Goal: Task Accomplishment & Management: Manage account settings

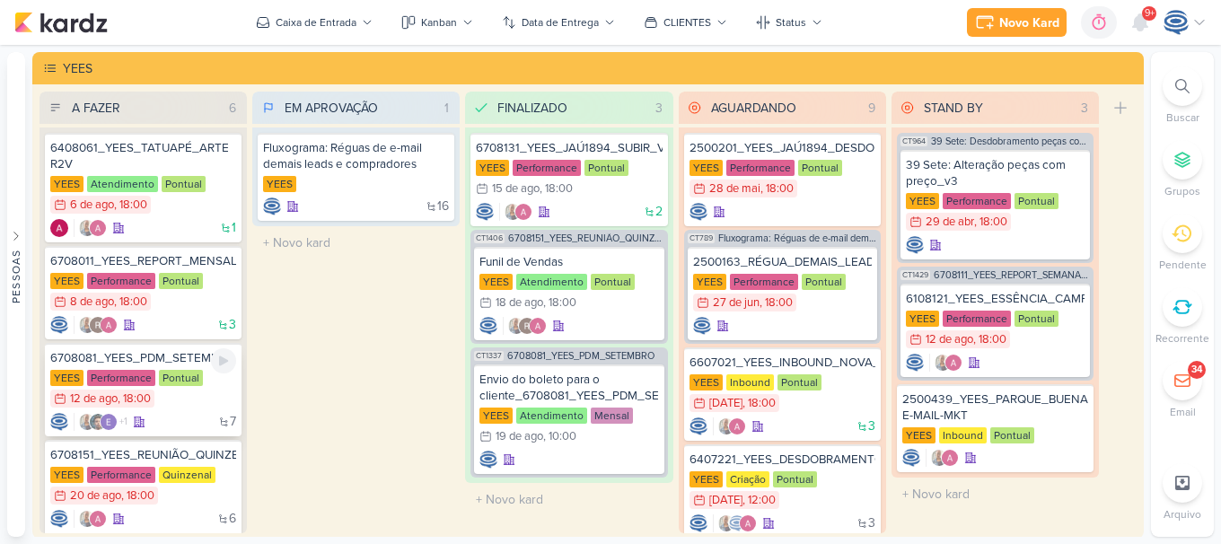
click at [183, 358] on div "6708081_YEES_PDM_SETEMBRO" at bounding box center [143, 358] width 186 height 16
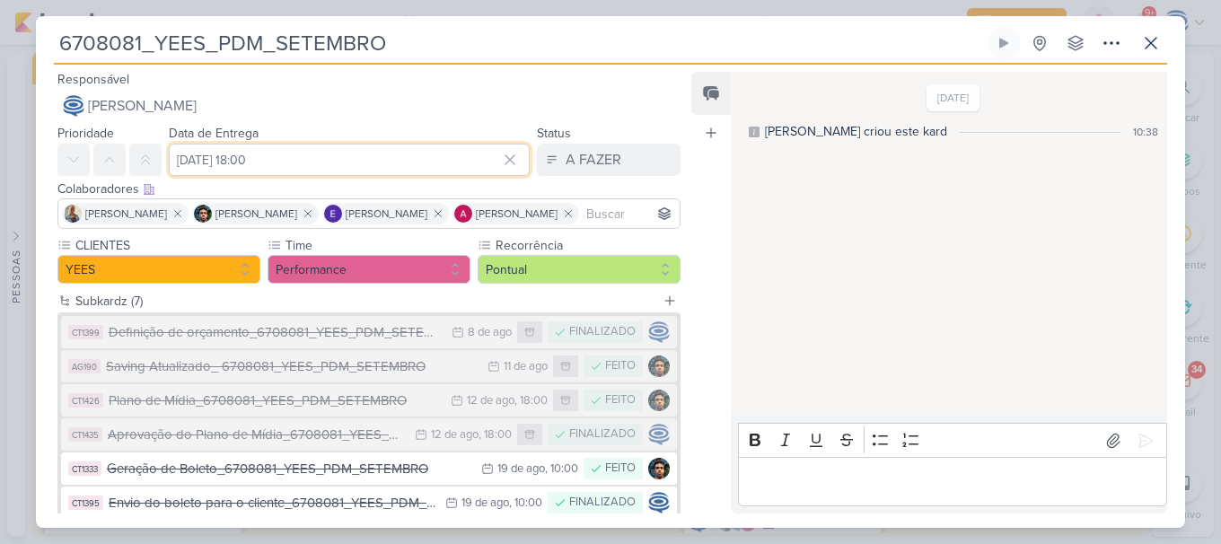
click at [238, 164] on input "[DATE] 18:00" at bounding box center [349, 160] width 361 height 32
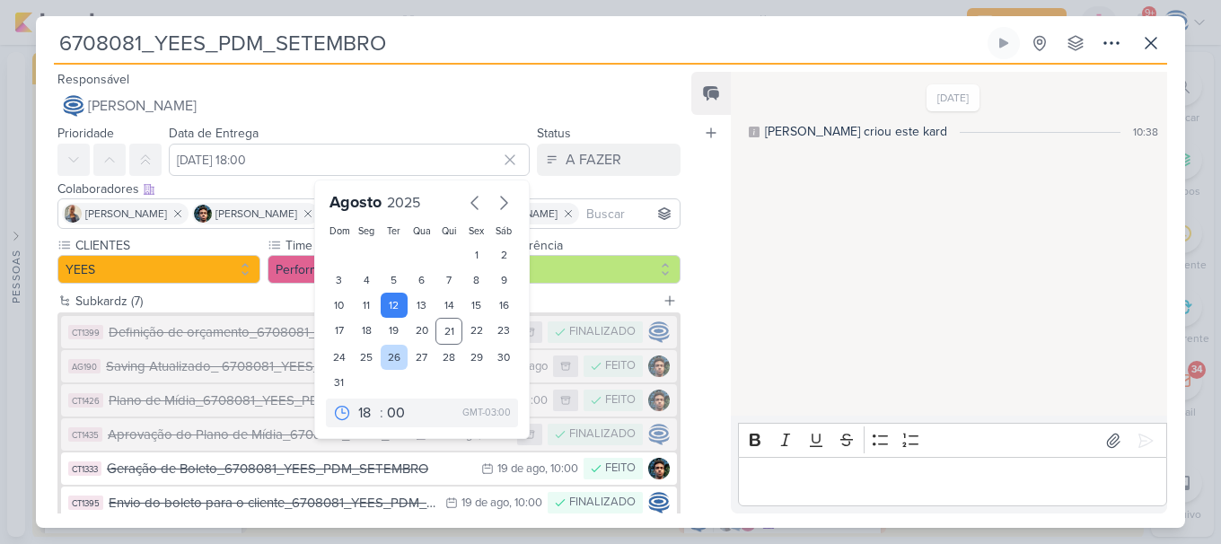
click at [390, 358] on div "26" at bounding box center [395, 357] width 28 height 25
type input "[DATE] 18:00"
click at [715, 351] on div "Feed Atrelar email Solte o email para atrelar ao kard" at bounding box center [710, 293] width 39 height 442
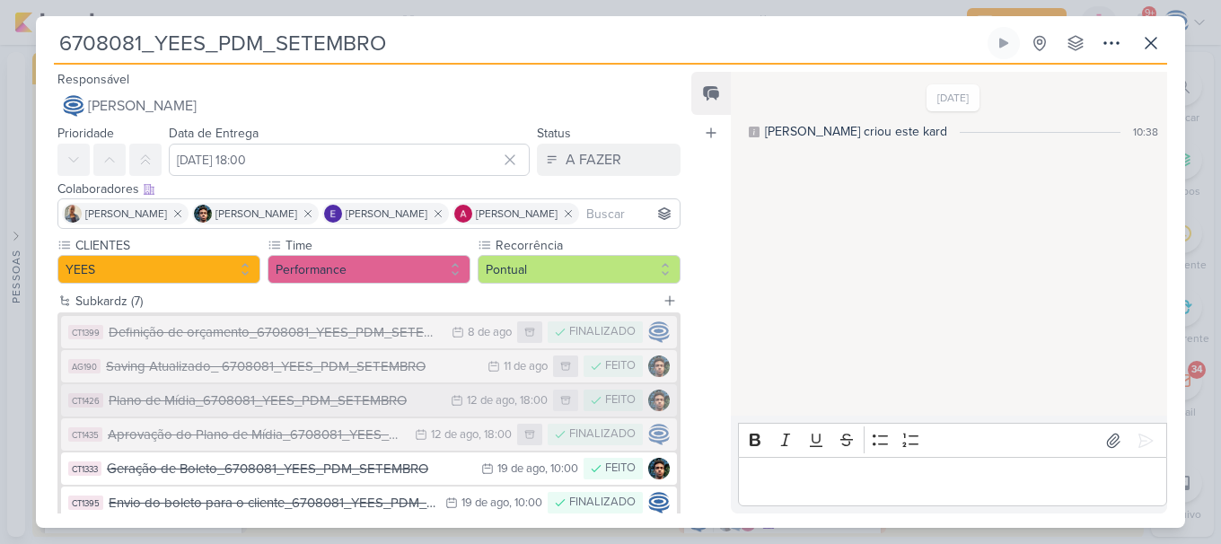
scroll to position [143, 0]
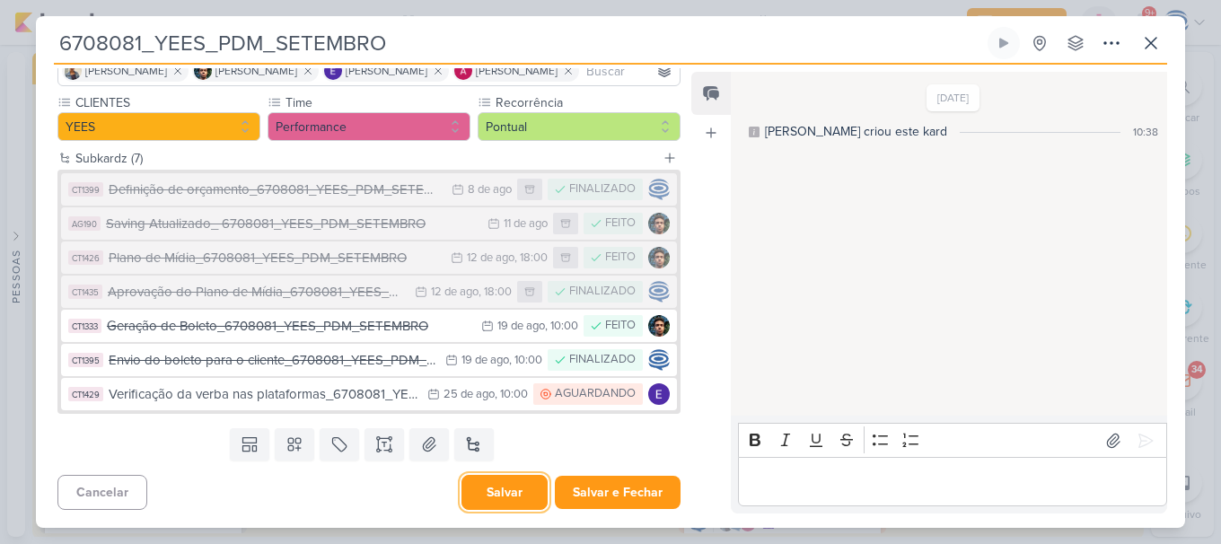
click at [482, 499] on button "Salvar" at bounding box center [504, 492] width 86 height 35
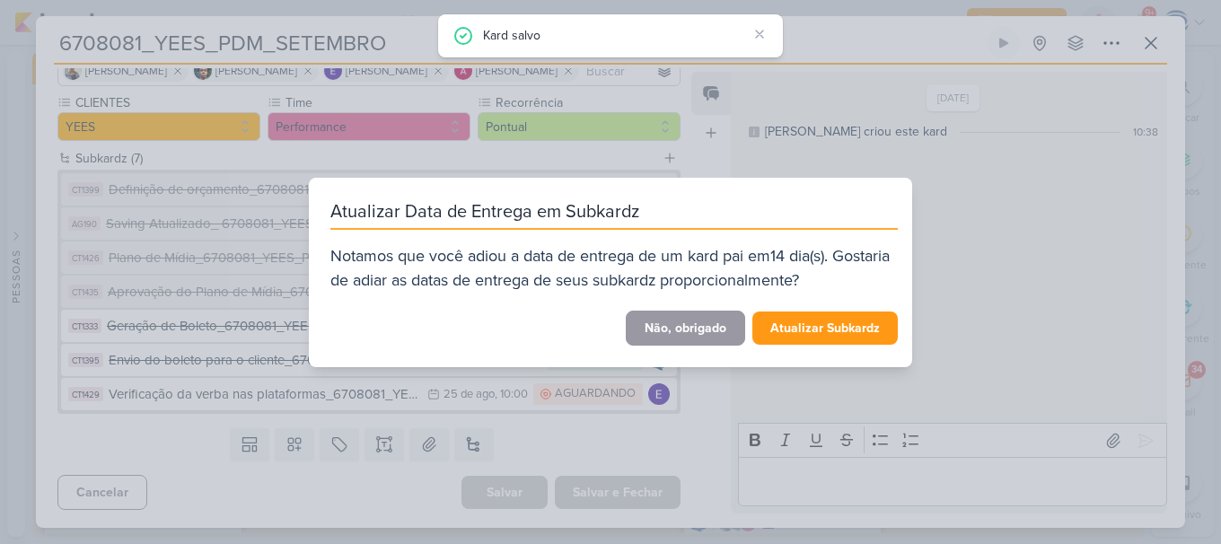
drag, startPoint x: 814, startPoint y: 482, endPoint x: 707, endPoint y: 324, distance: 190.7
click at [707, 324] on div "Atualizar Data de Entrega em Subkardz Notamos que você adiou a data de entrega …" at bounding box center [610, 272] width 1221 height 544
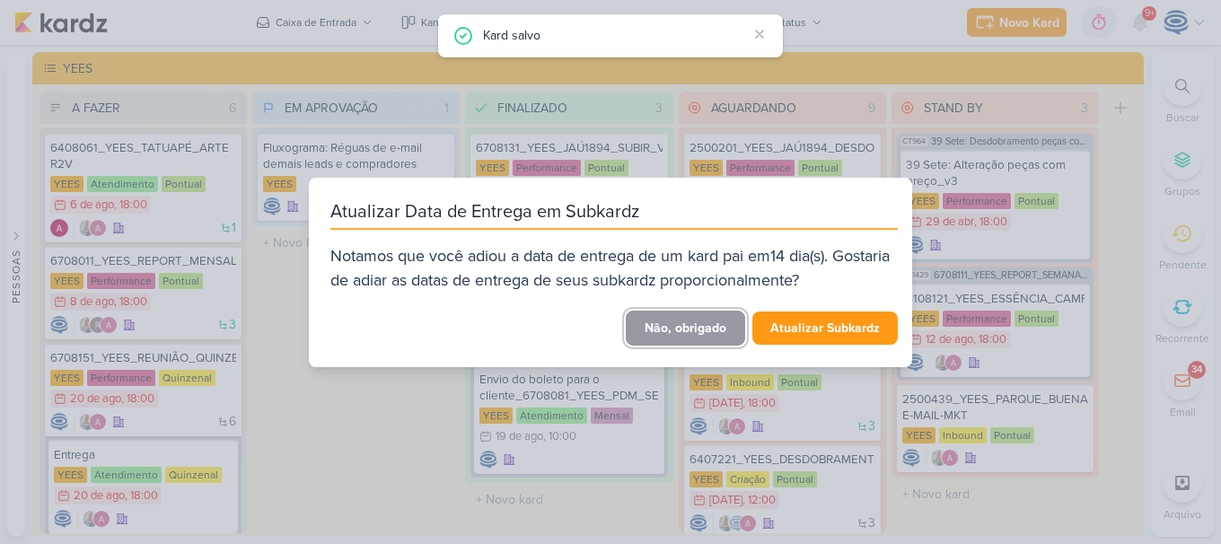
click at [707, 324] on button "Não, obrigado" at bounding box center [685, 328] width 119 height 35
click at [670, 337] on button "Não, obrigado" at bounding box center [685, 328] width 119 height 35
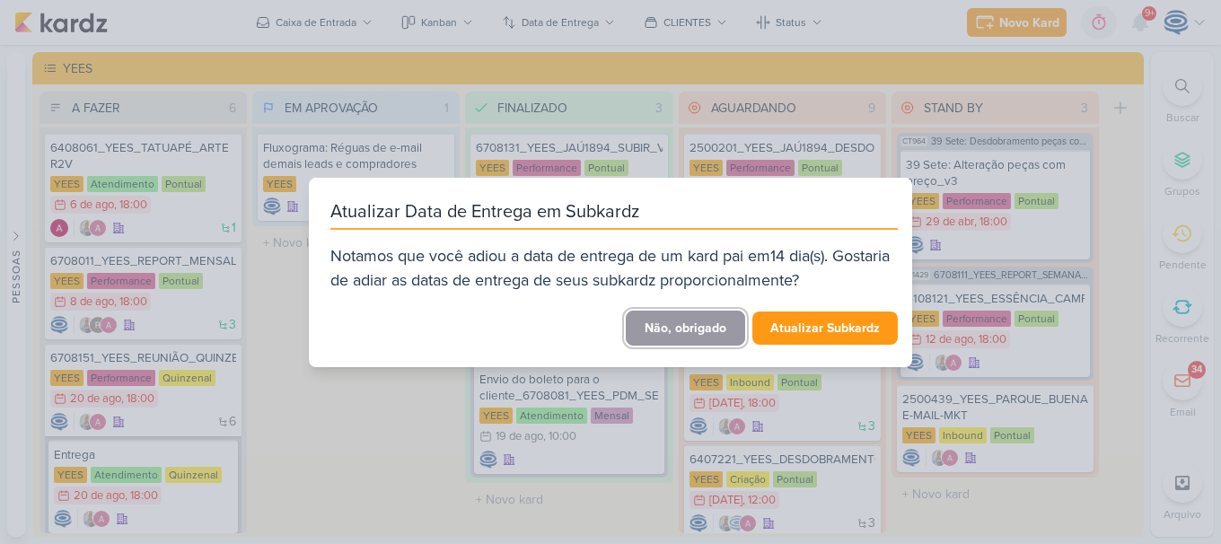
click at [705, 321] on button "Não, obrigado" at bounding box center [685, 328] width 119 height 35
click at [659, 329] on button "Não, obrigado" at bounding box center [685, 328] width 119 height 35
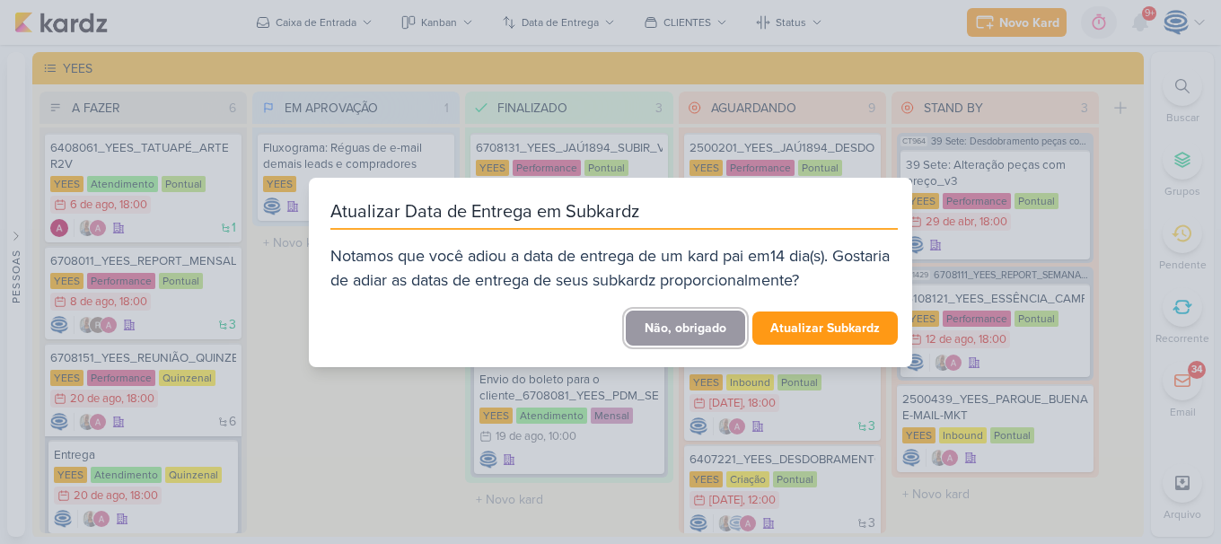
click at [659, 329] on button "Não, obrigado" at bounding box center [685, 328] width 119 height 35
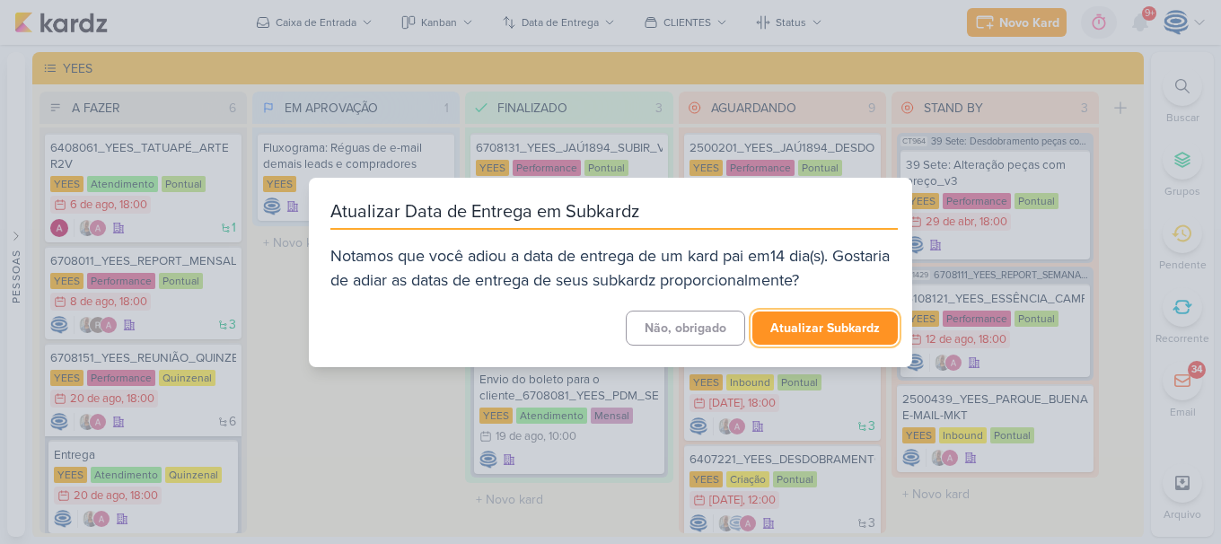
click at [791, 340] on button "Atualizar Subkardz" at bounding box center [824, 327] width 145 height 33
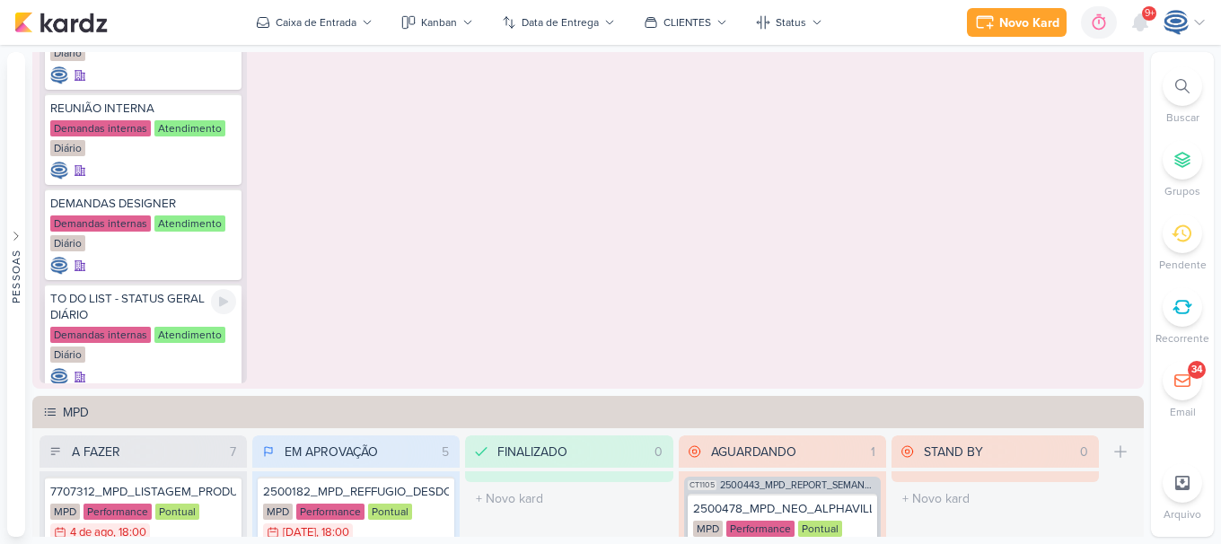
scroll to position [271, 0]
click at [215, 119] on div at bounding box center [223, 112] width 25 height 25
click at [486, 162] on div "FINALIZADO 0 Mover Para Esquerda Mover Para Direita [GEOGRAPHIC_DATA] O título …" at bounding box center [568, 163] width 207 height 442
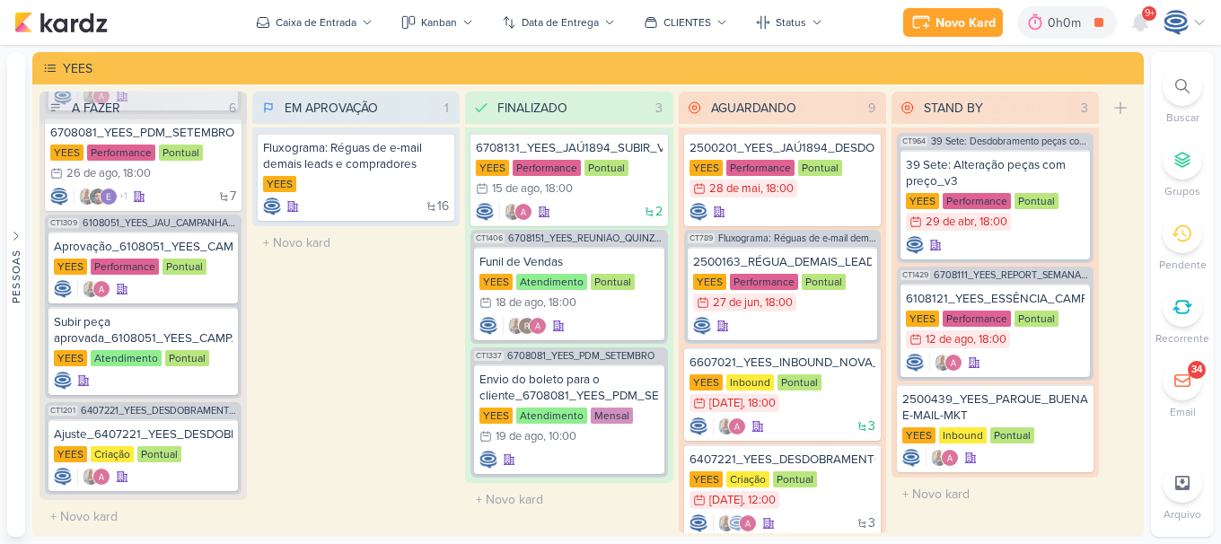
scroll to position [0, 0]
click at [1185, 98] on div at bounding box center [1181, 85] width 39 height 39
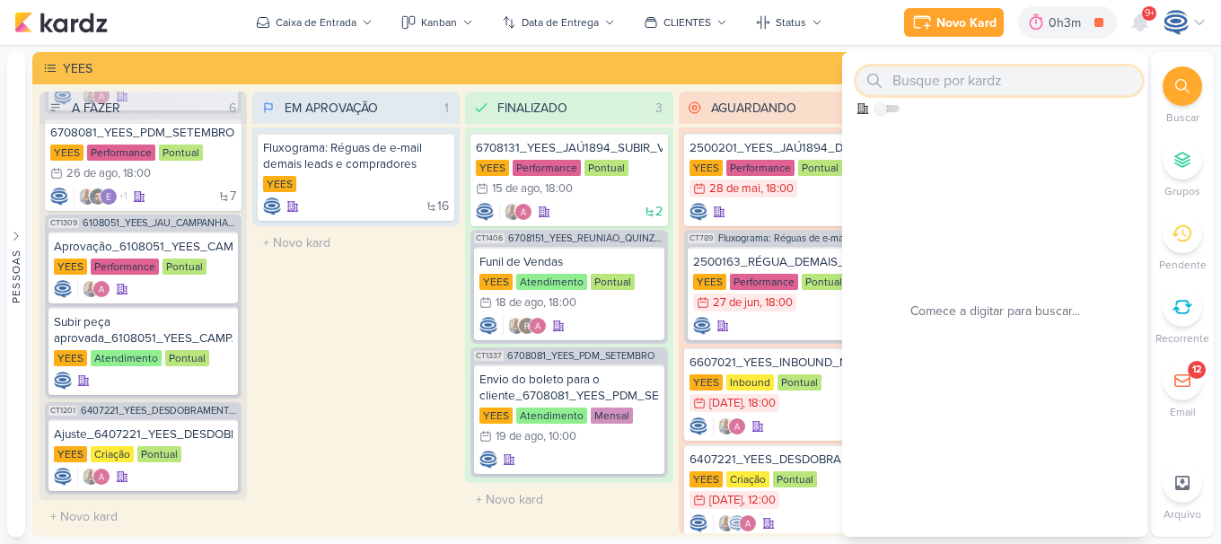
paste input "2500182"
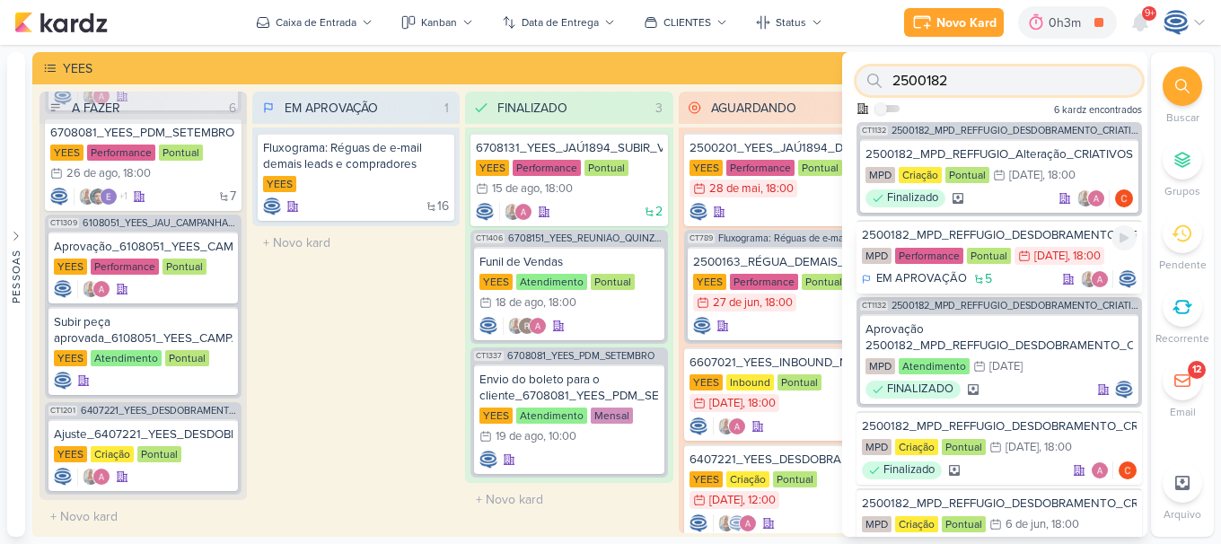
type input "2500182"
click at [1005, 231] on div "2500182_MPD_REFFUGIO_DESDOBRAMENTO_CRIATIVOS_V3" at bounding box center [999, 235] width 275 height 16
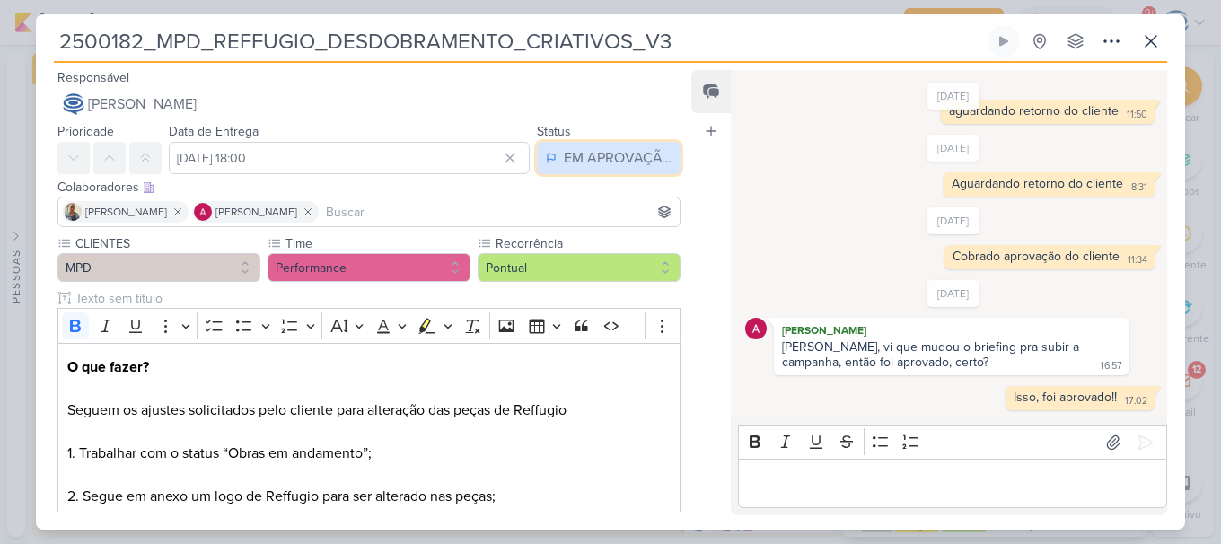
click at [591, 152] on div "EM APROVAÇÃO" at bounding box center [618, 158] width 108 height 22
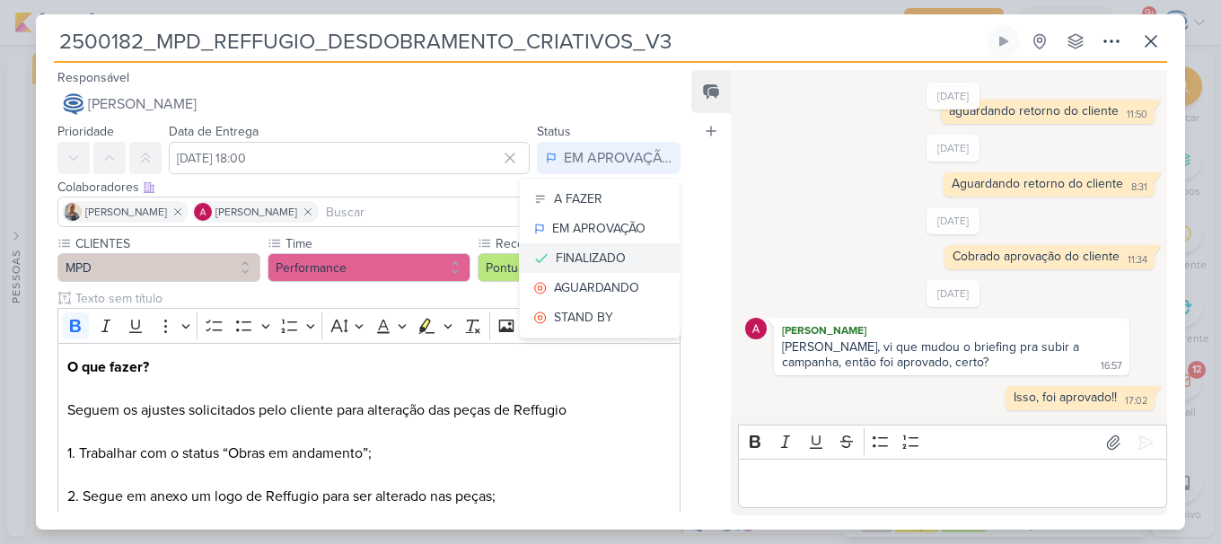
click at [591, 258] on div "FINALIZADO" at bounding box center [591, 258] width 70 height 19
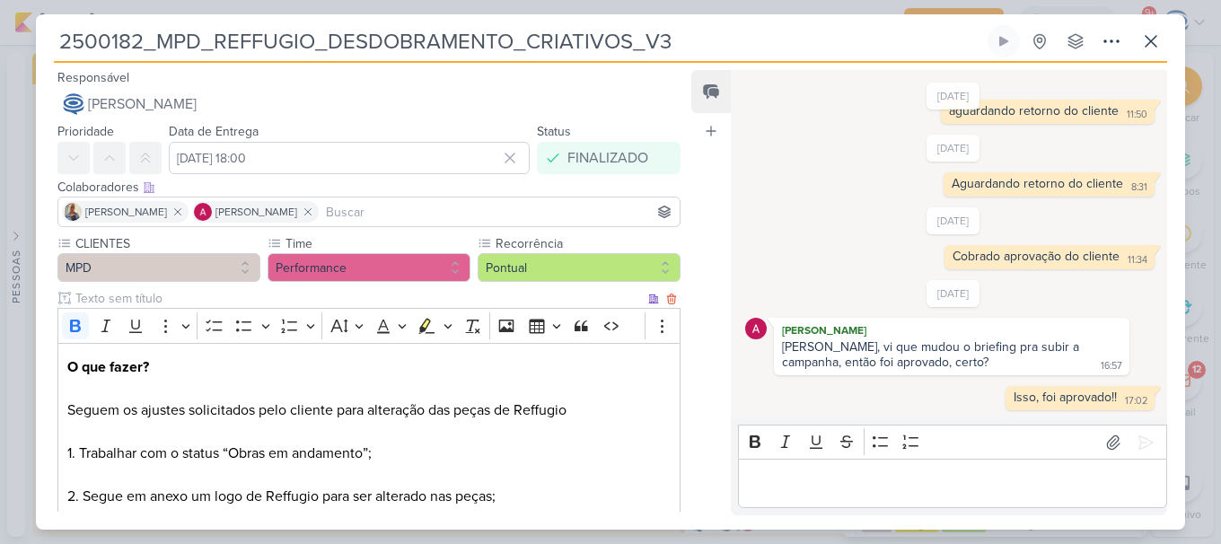
scroll to position [591, 0]
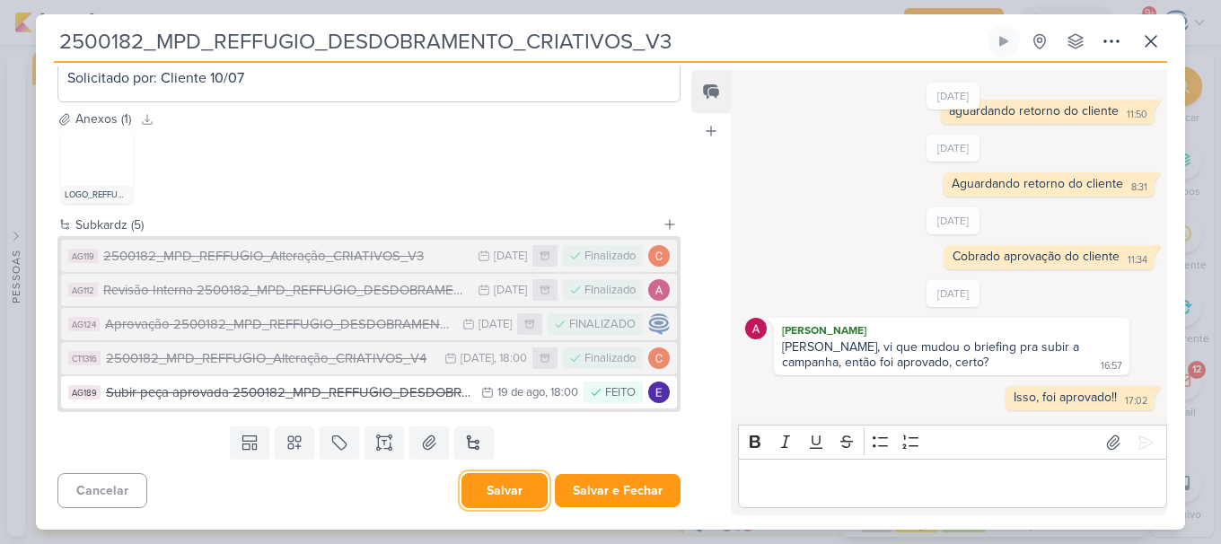
click at [504, 505] on button "Salvar" at bounding box center [504, 490] width 86 height 35
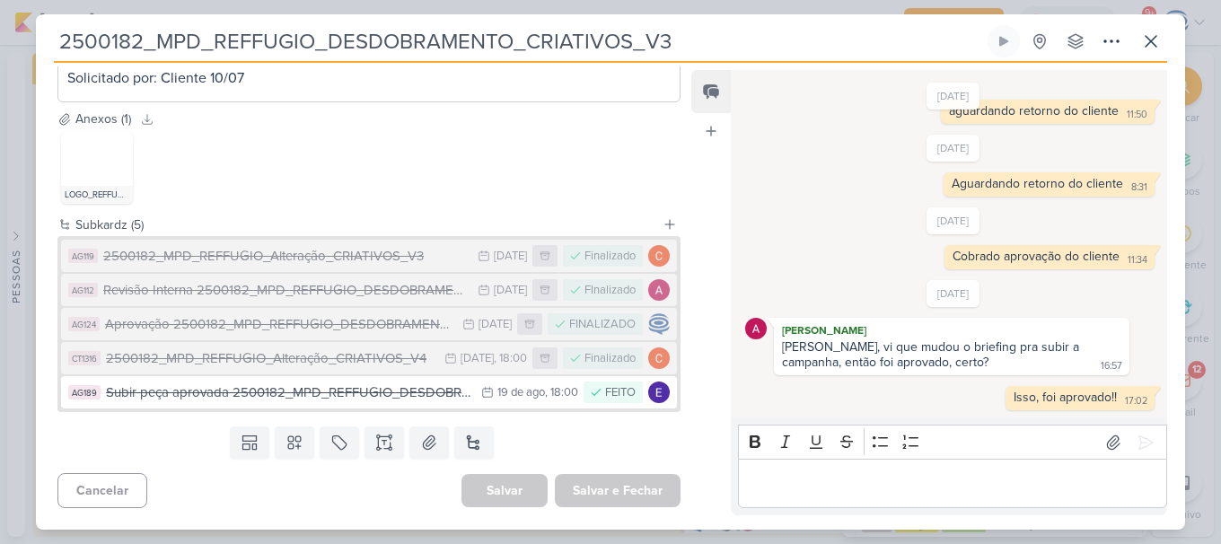
click at [696, 173] on div "Feed Atrelar email Solte o email para atrelar ao kard" at bounding box center [710, 292] width 39 height 445
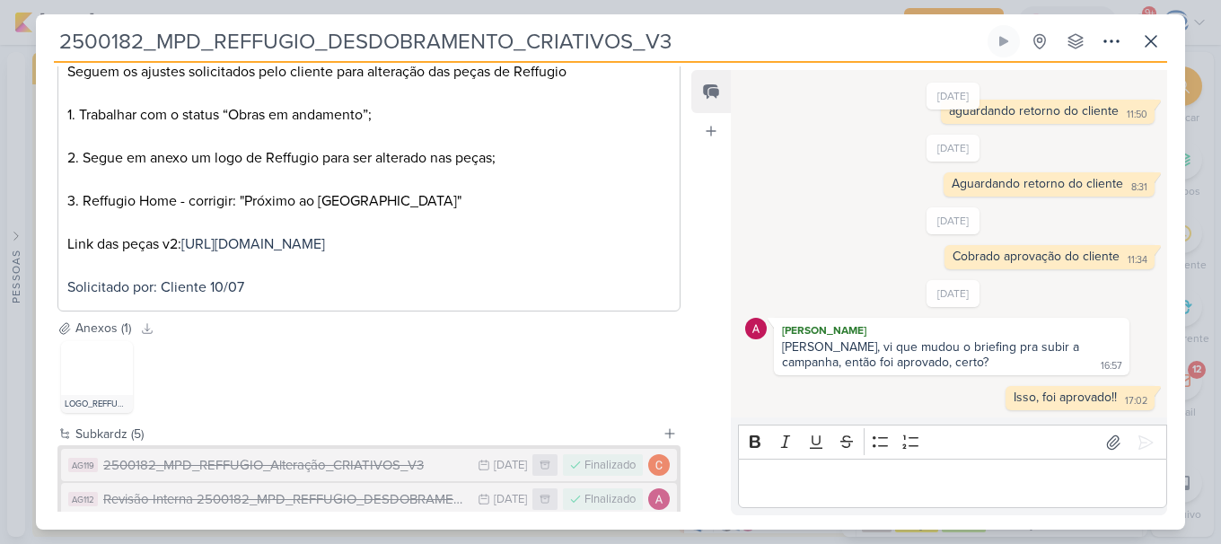
scroll to position [0, 0]
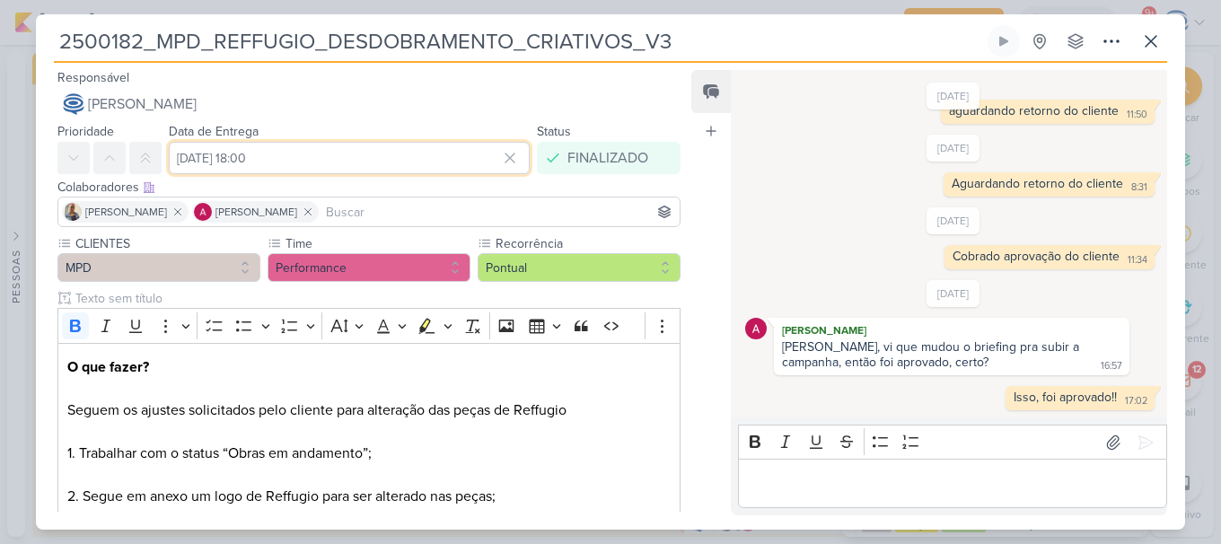
click at [188, 166] on input "[DATE] 18:00" at bounding box center [349, 158] width 361 height 32
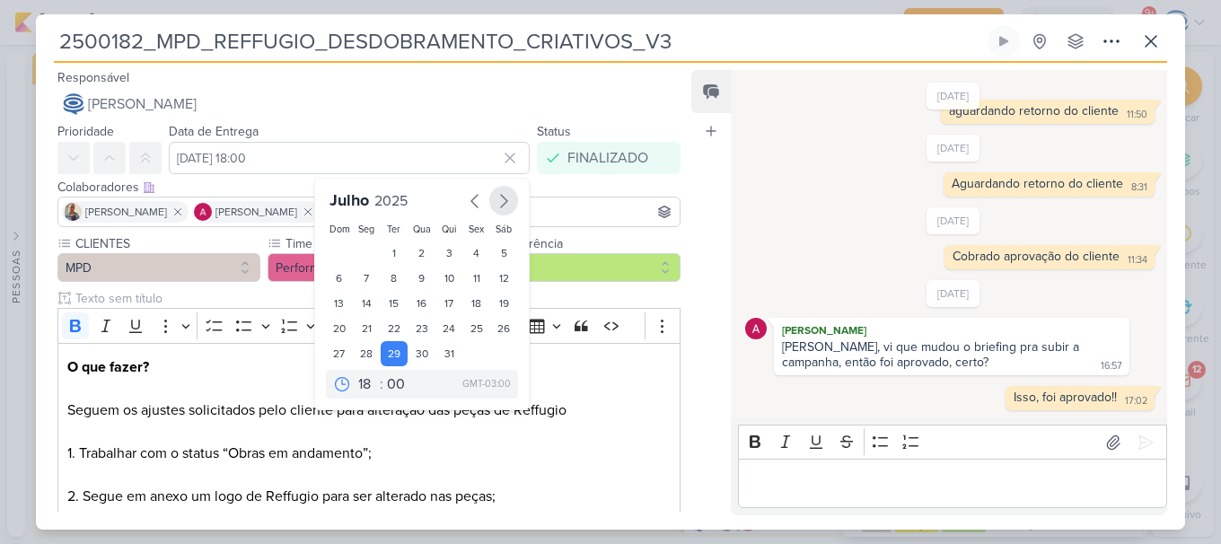
click at [502, 206] on icon "button" at bounding box center [504, 201] width 22 height 22
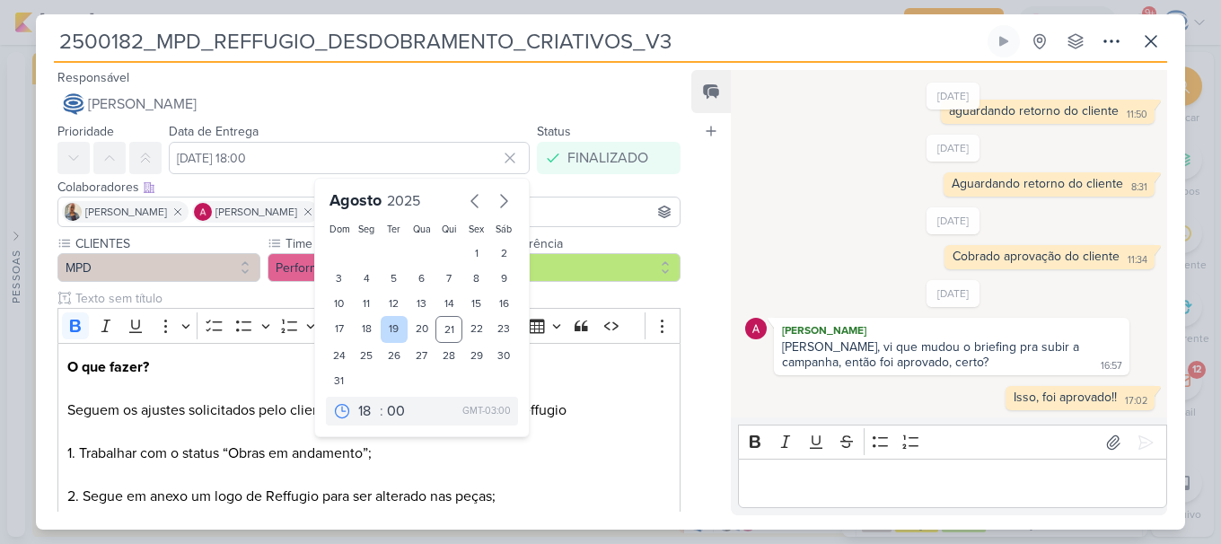
click at [389, 328] on div "19" at bounding box center [395, 329] width 28 height 27
type input "[DATE] 18:00"
click at [645, 421] on p "O que fazer? Seguem os ajustes solicitados pelo cliente para alteração das peça…" at bounding box center [368, 442] width 603 height 172
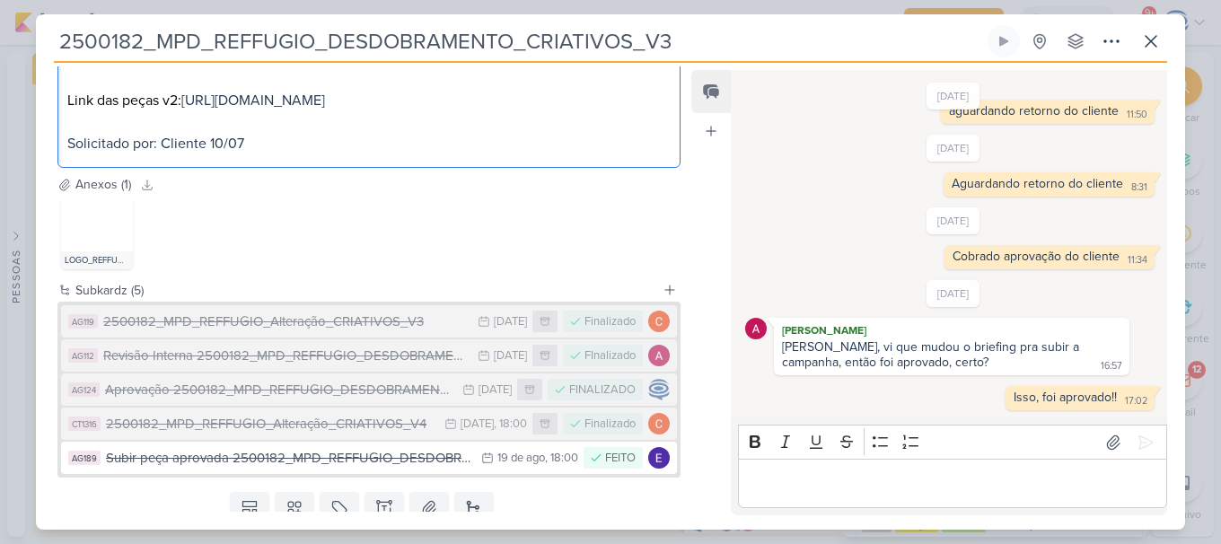
scroll to position [591, 0]
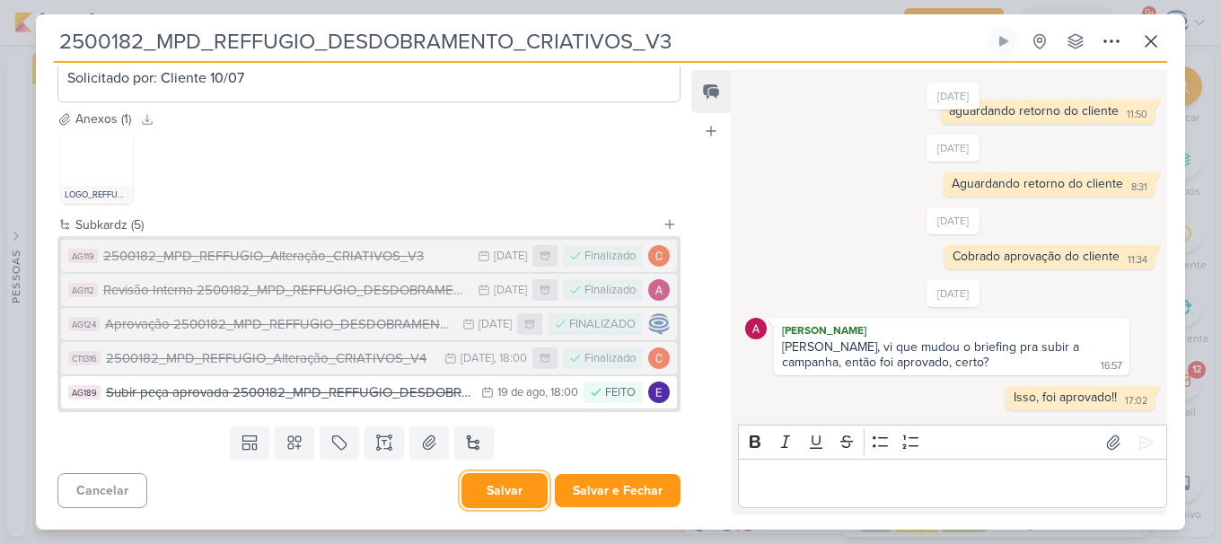
click at [511, 490] on button "Salvar" at bounding box center [504, 490] width 86 height 35
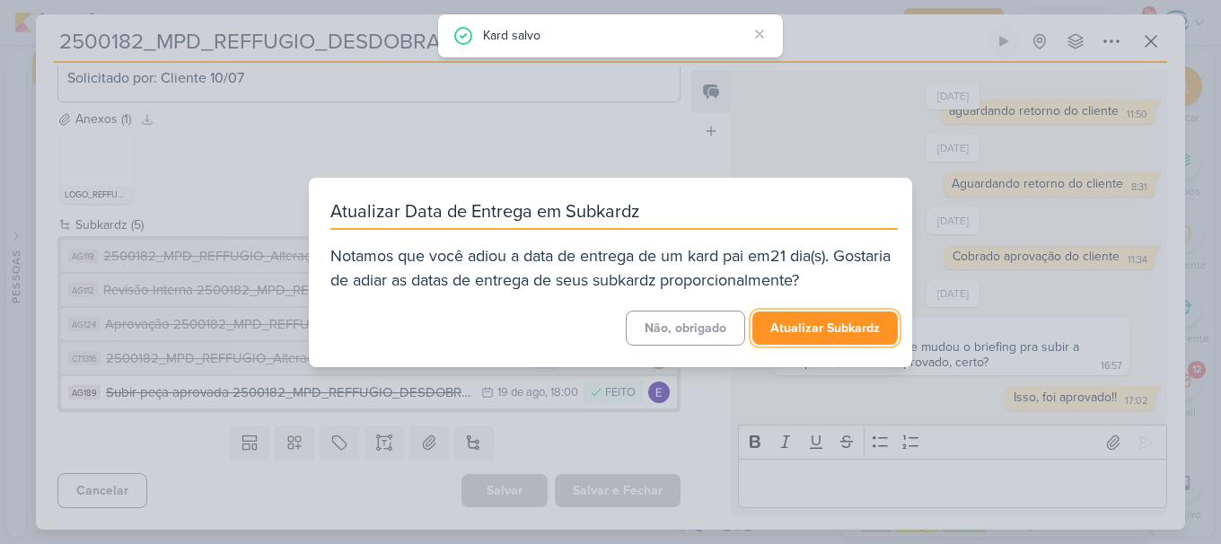
click at [773, 324] on button "Atualizar Subkardz" at bounding box center [824, 327] width 145 height 33
